Goal: Information Seeking & Learning: Find specific fact

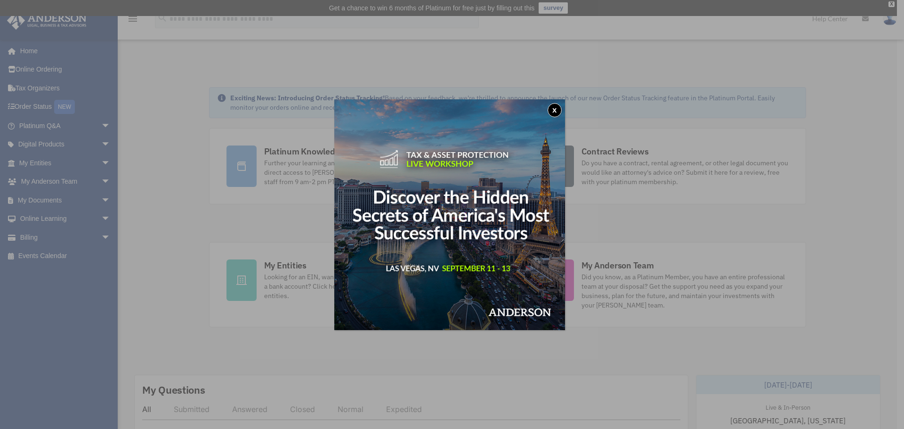
click at [559, 105] on button "x" at bounding box center [555, 110] width 14 height 14
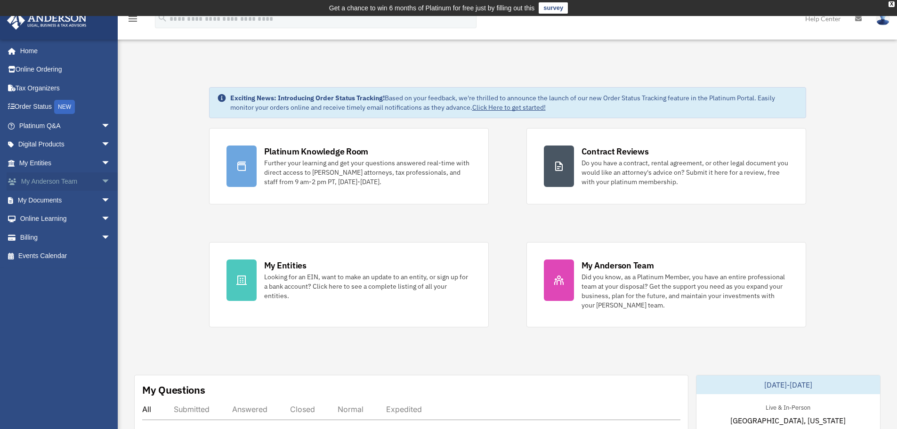
click at [101, 182] on span "arrow_drop_down" at bounding box center [110, 181] width 19 height 19
click at [101, 160] on span "arrow_drop_down" at bounding box center [110, 163] width 19 height 19
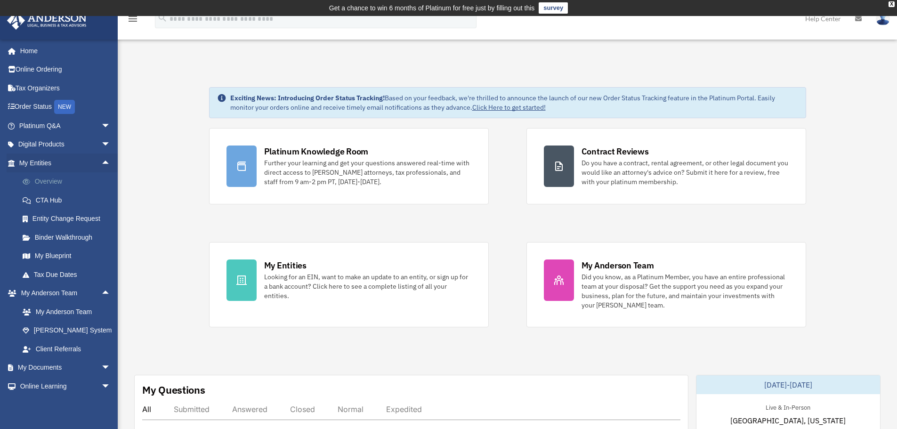
click at [56, 182] on link "Overview" at bounding box center [69, 181] width 112 height 19
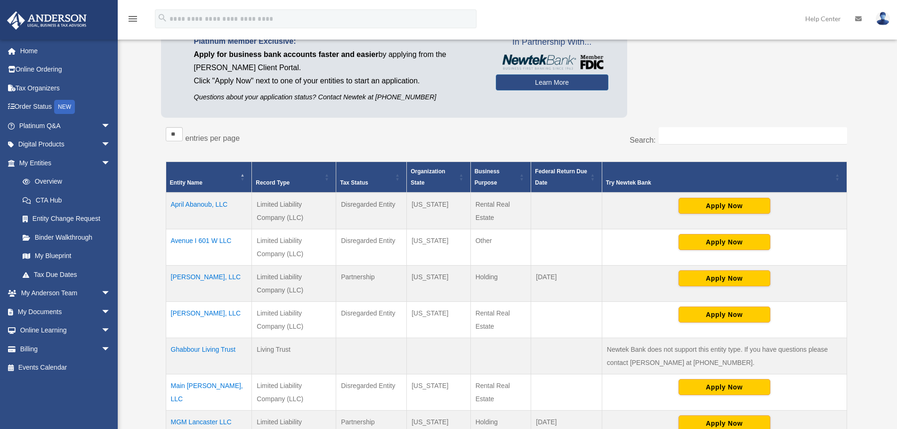
scroll to position [98, 0]
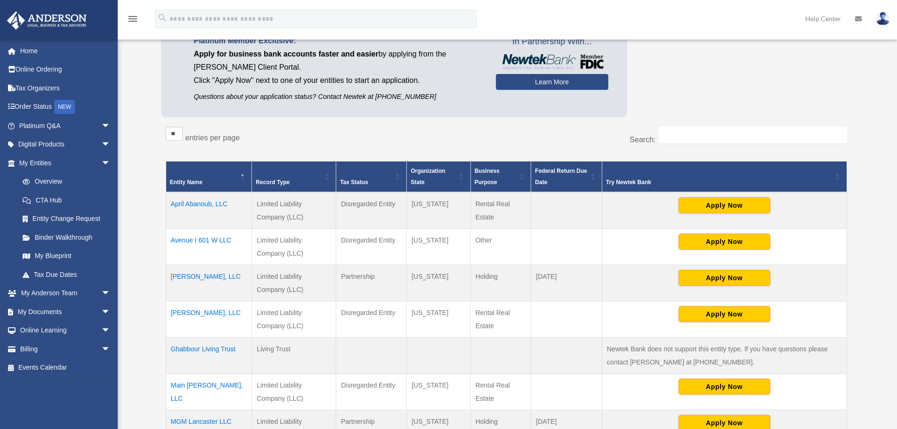
click at [194, 203] on td "April Abanoub, LLC" at bounding box center [209, 210] width 86 height 37
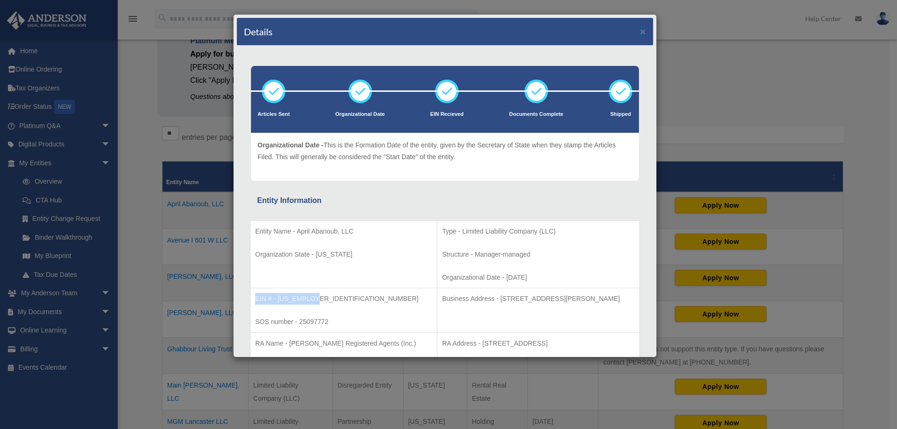
drag, startPoint x: 254, startPoint y: 298, endPoint x: 313, endPoint y: 298, distance: 59.3
click at [313, 298] on td "EIN # - 33-5056909 SOS number - 25097772" at bounding box center [344, 310] width 187 height 45
copy p "EIN # - 33-5056909"
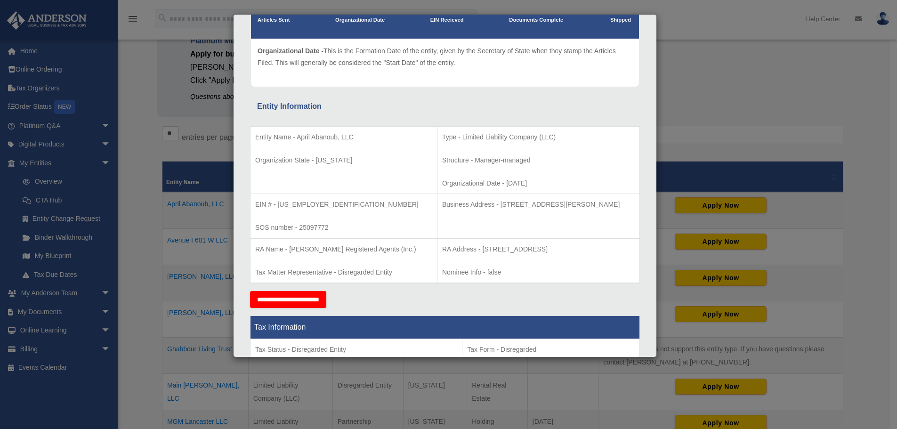
click at [340, 175] on td "Entity Name - April Abanoub, LLC Organization State - Georgia" at bounding box center [344, 160] width 187 height 68
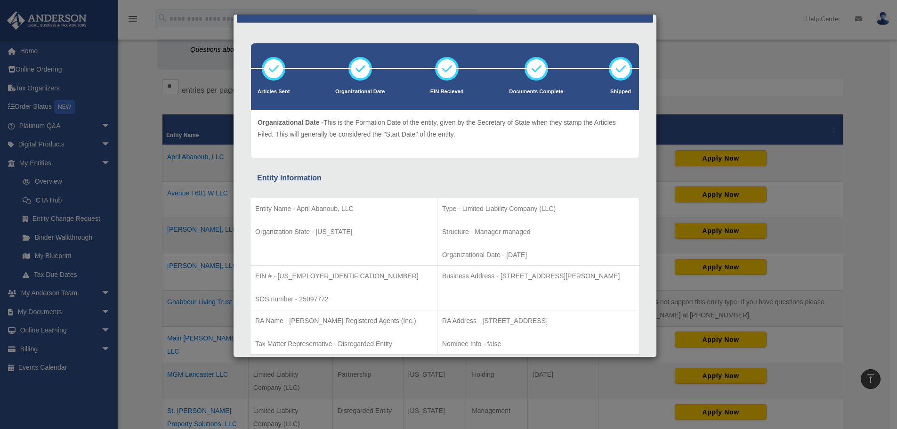
scroll to position [0, 0]
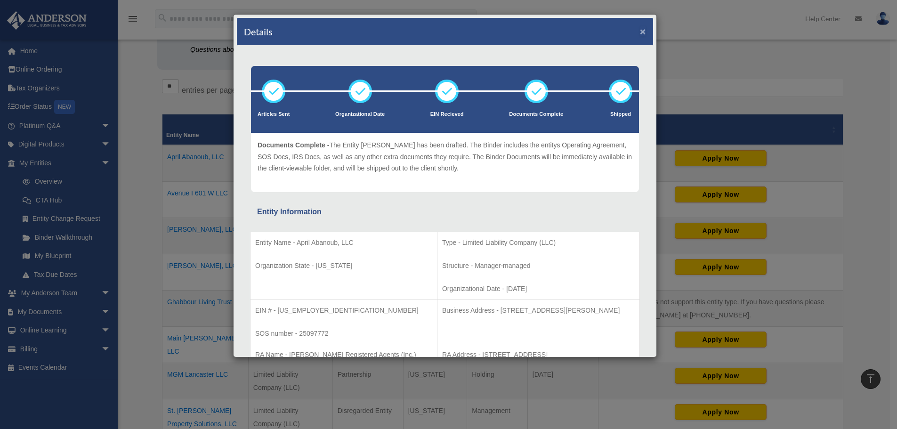
click at [640, 35] on button "×" at bounding box center [643, 31] width 6 height 10
